Goal: Navigation & Orientation: Find specific page/section

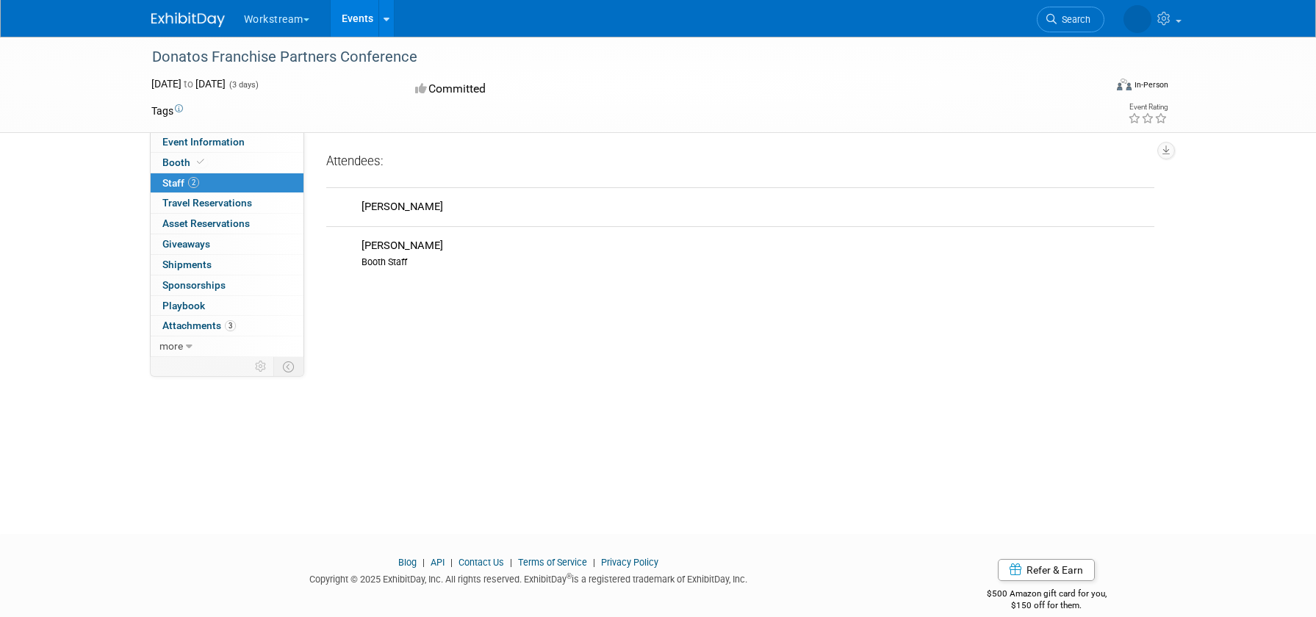
click at [360, 22] on link "Events" at bounding box center [358, 18] width 54 height 37
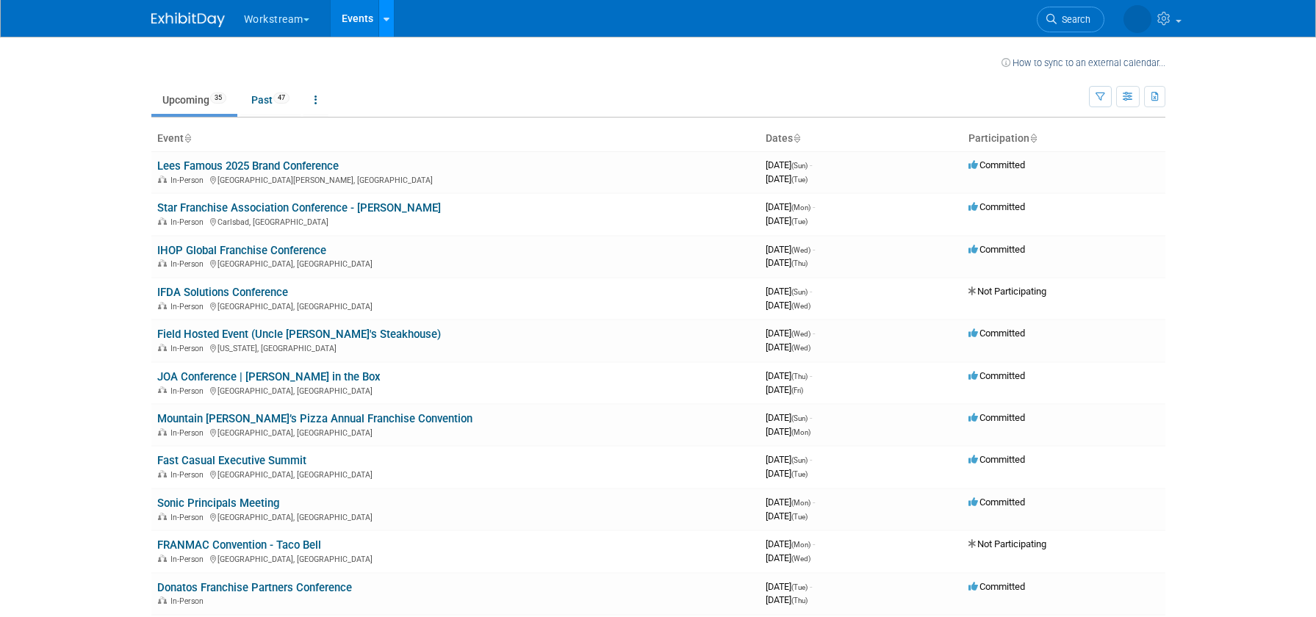
click at [382, 21] on link at bounding box center [385, 18] width 15 height 37
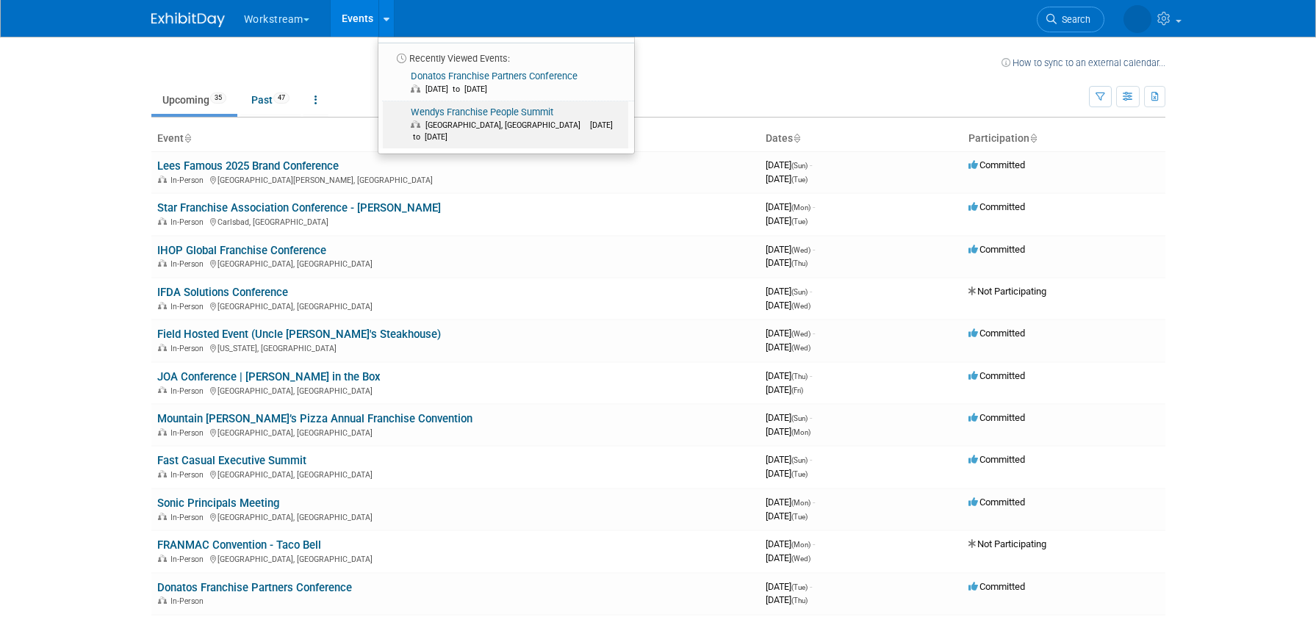
click at [469, 121] on span "[GEOGRAPHIC_DATA], [GEOGRAPHIC_DATA]" at bounding box center [506, 126] width 162 height 10
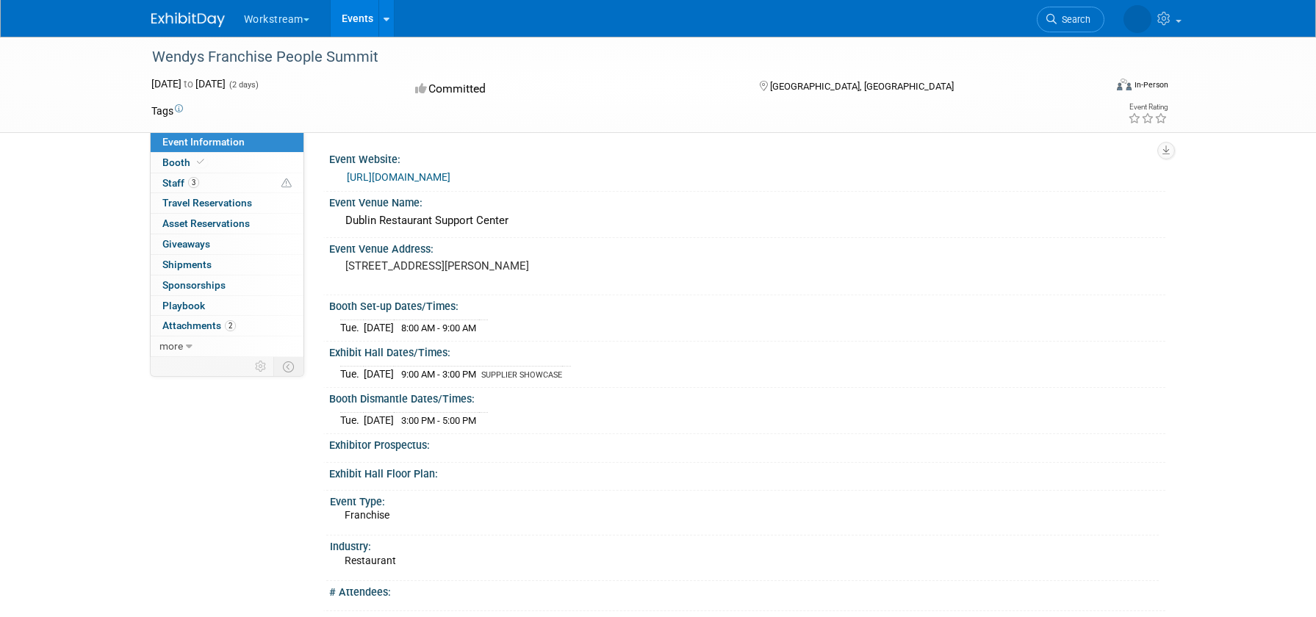
click at [450, 177] on link "[URL][DOMAIN_NAME]" at bounding box center [399, 177] width 104 height 12
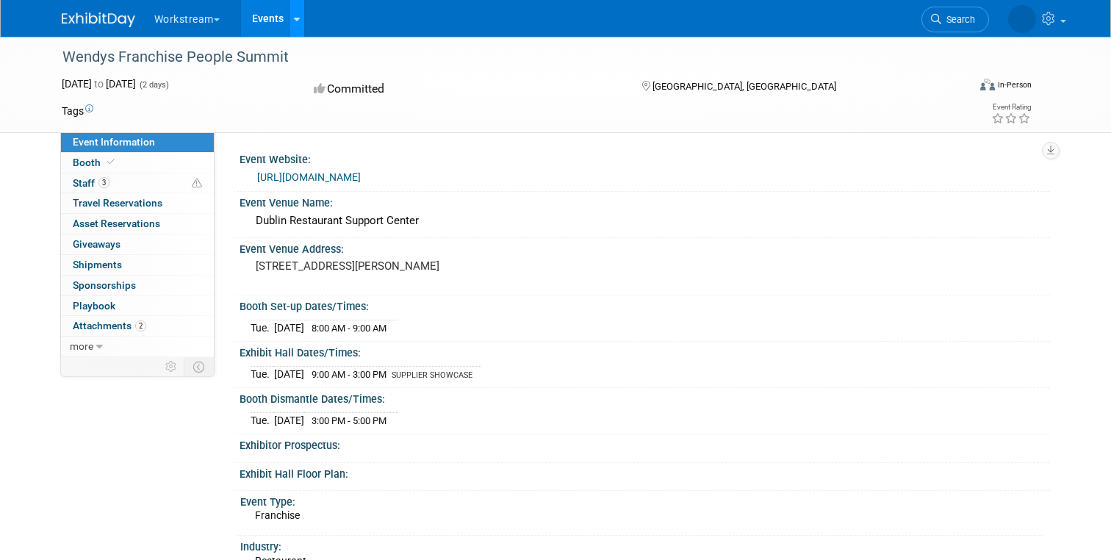
click at [297, 21] on icon at bounding box center [297, 20] width 6 height 10
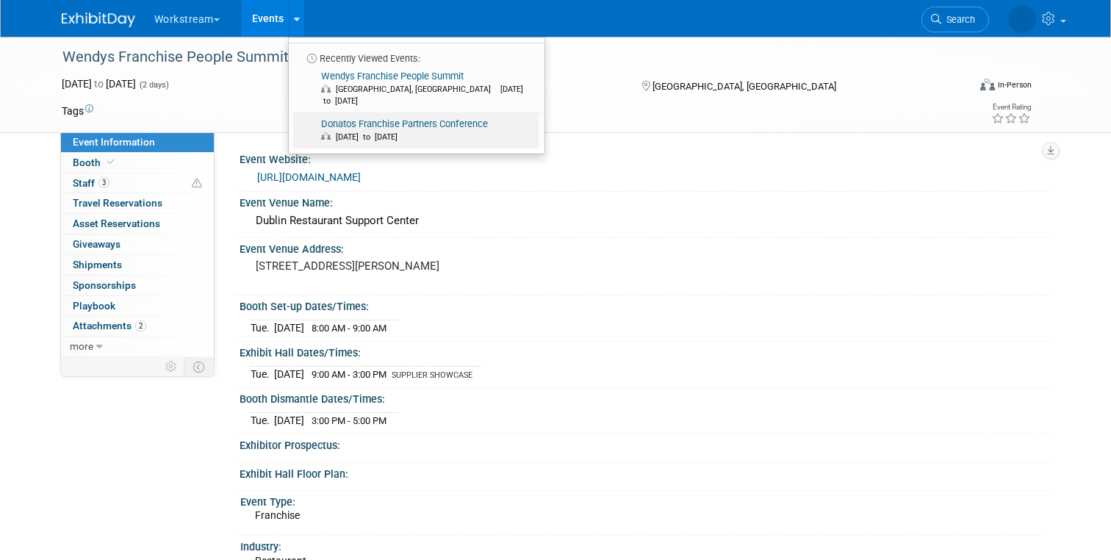
click at [362, 131] on span "[DATE] to [DATE]" at bounding box center [427, 137] width 212 height 12
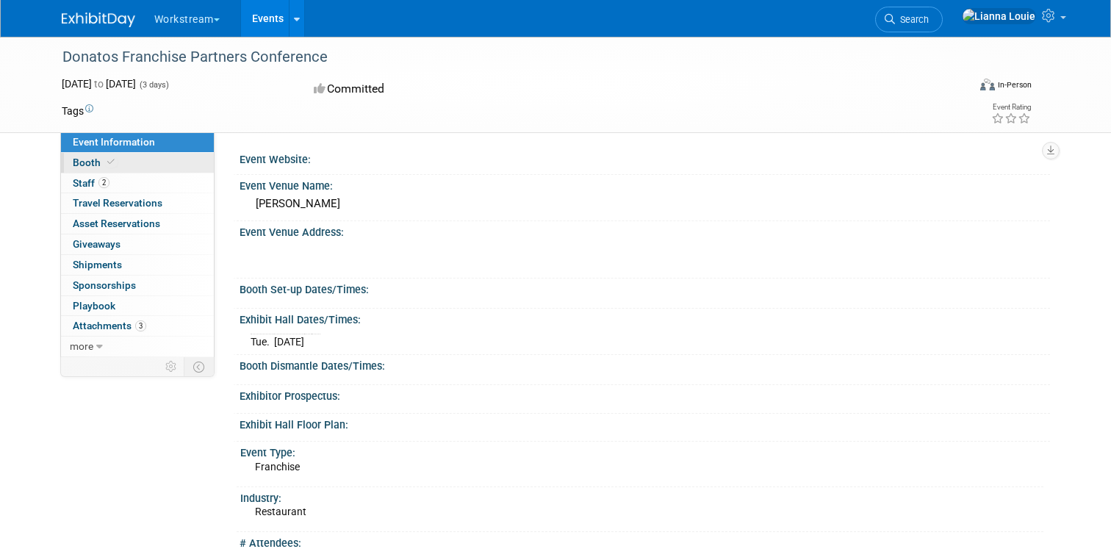
click at [102, 166] on span "Booth" at bounding box center [95, 163] width 45 height 12
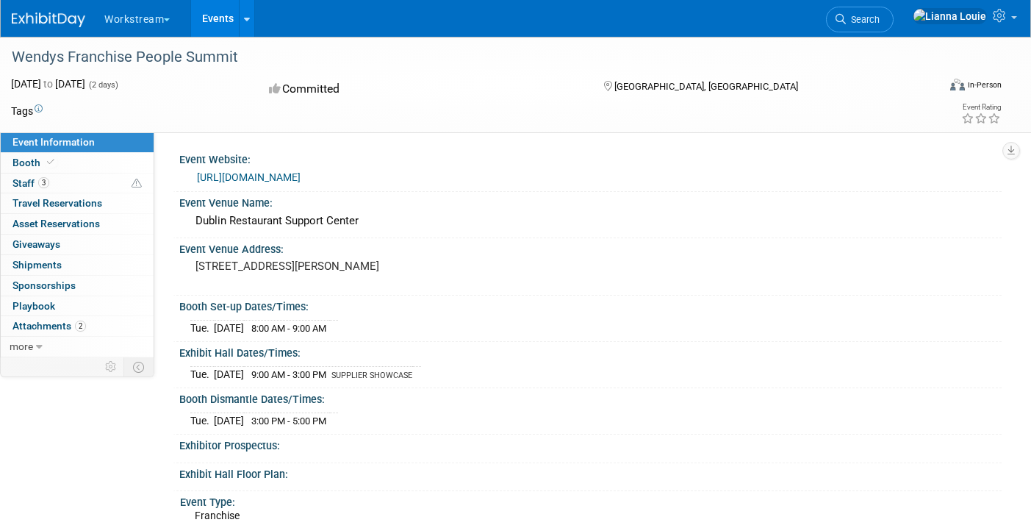
click at [301, 183] on link "[URL][DOMAIN_NAME]" at bounding box center [249, 177] width 104 height 12
